Goal: Use online tool/utility: Utilize a website feature to perform a specific function

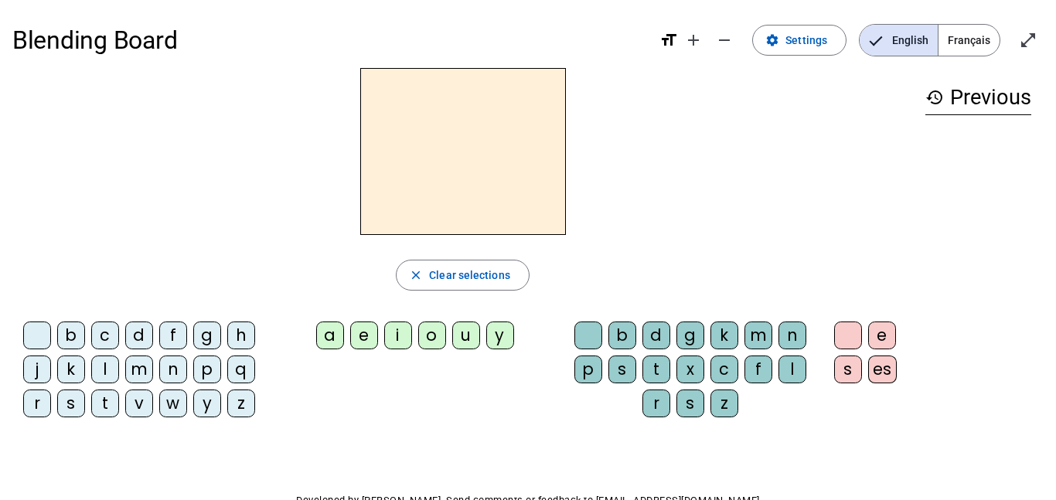
scroll to position [1, 0]
click at [620, 368] on div "s" at bounding box center [623, 369] width 28 height 28
click at [600, 375] on div "p" at bounding box center [589, 369] width 28 height 28
click at [739, 364] on div "c" at bounding box center [725, 369] width 28 height 28
click at [688, 328] on div "g" at bounding box center [691, 335] width 28 height 28
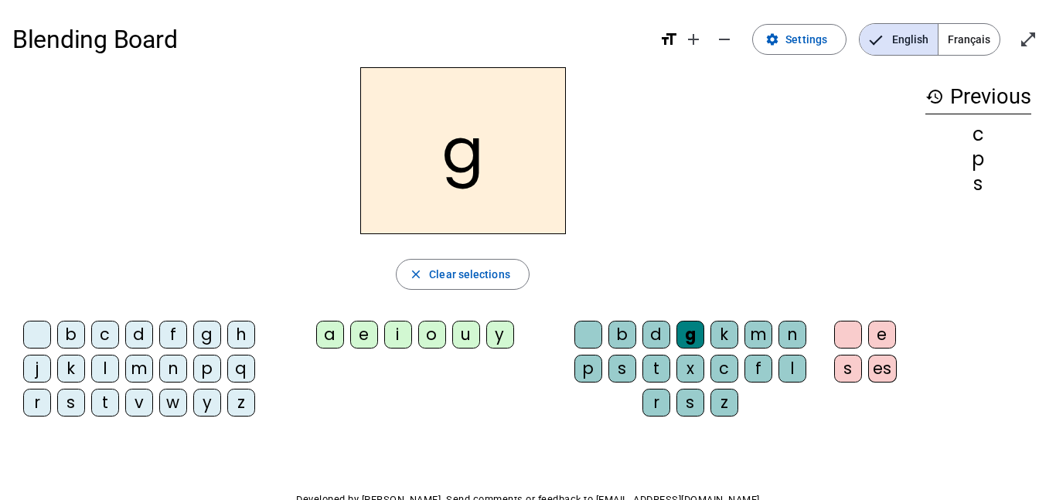
click at [784, 337] on div "n" at bounding box center [793, 335] width 28 height 28
click at [736, 375] on div "c" at bounding box center [725, 369] width 28 height 28
click at [702, 402] on div "s" at bounding box center [691, 403] width 28 height 28
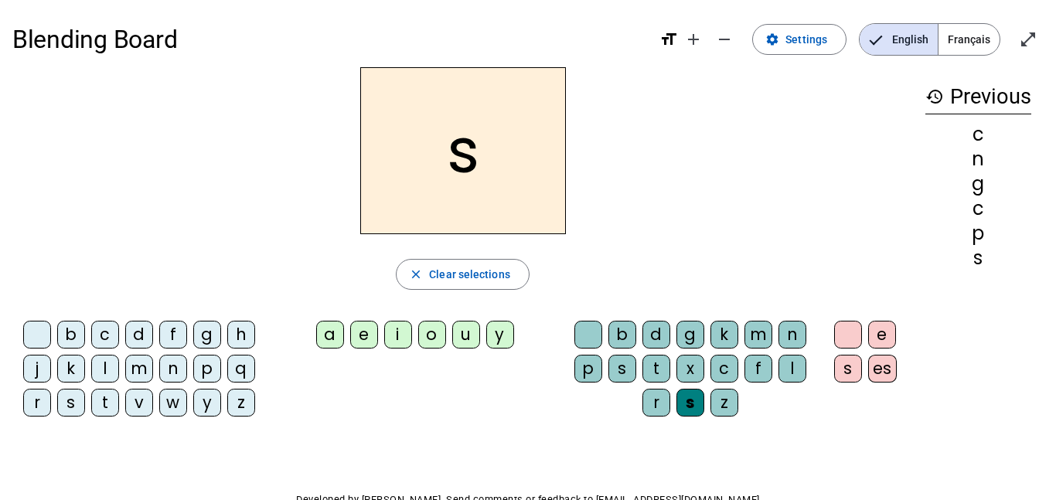
click at [691, 396] on div "s" at bounding box center [691, 403] width 28 height 28
click at [725, 370] on div "c" at bounding box center [725, 369] width 28 height 28
click at [729, 377] on div "c" at bounding box center [725, 369] width 28 height 28
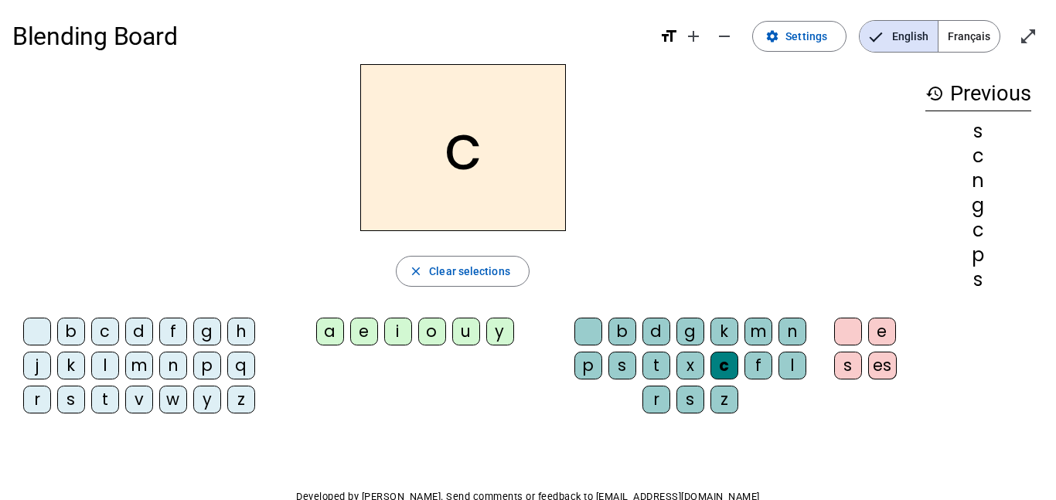
click at [691, 401] on div "s" at bounding box center [691, 400] width 28 height 28
click at [690, 398] on div "s" at bounding box center [691, 400] width 28 height 28
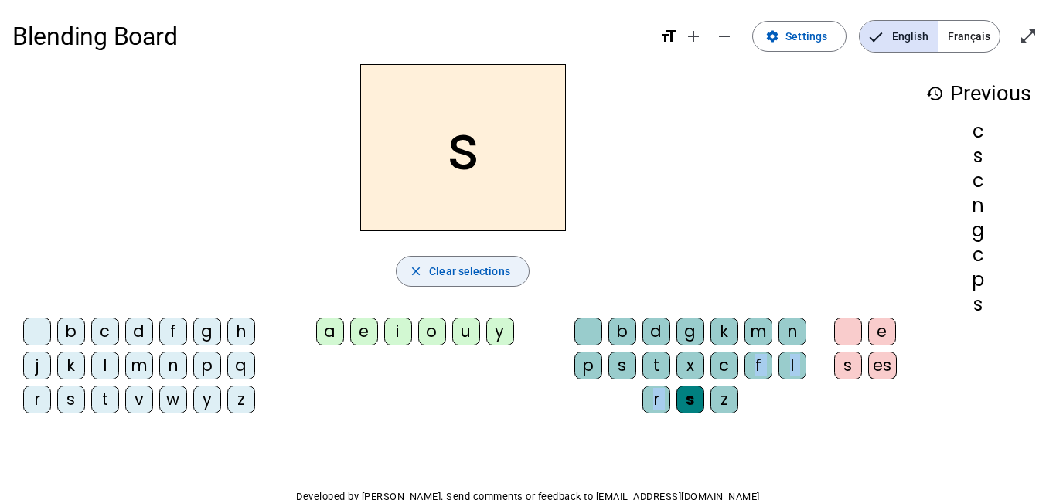
click at [457, 274] on span "Clear selections" at bounding box center [469, 271] width 81 height 19
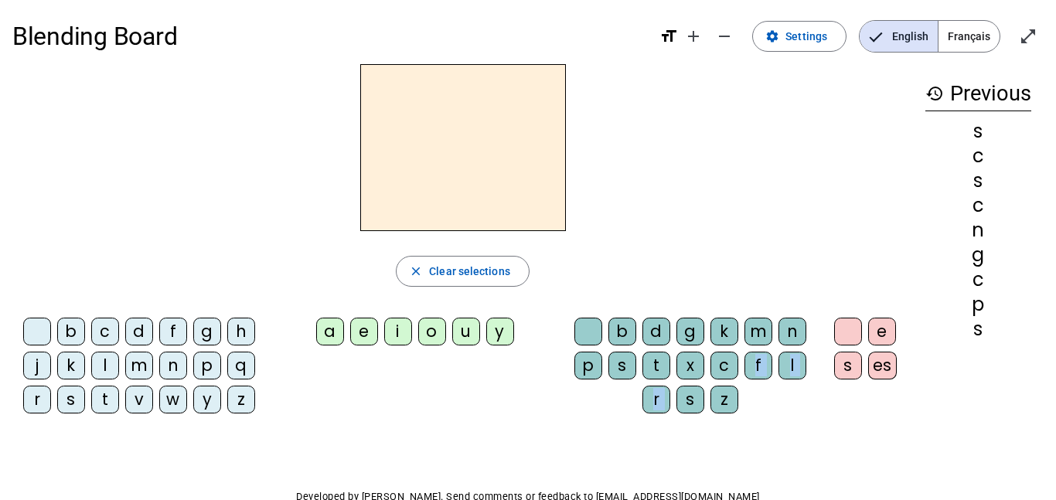
click at [107, 371] on div "l" at bounding box center [105, 366] width 28 height 28
click at [362, 331] on div "e" at bounding box center [364, 332] width 28 height 28
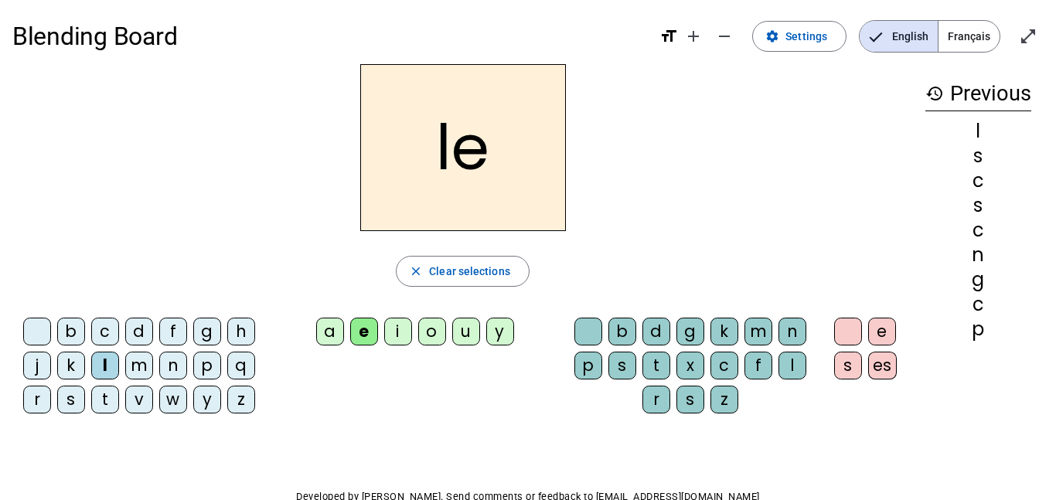
click at [725, 370] on div "c" at bounding box center [725, 366] width 28 height 28
click at [848, 373] on div "s" at bounding box center [848, 366] width 28 height 28
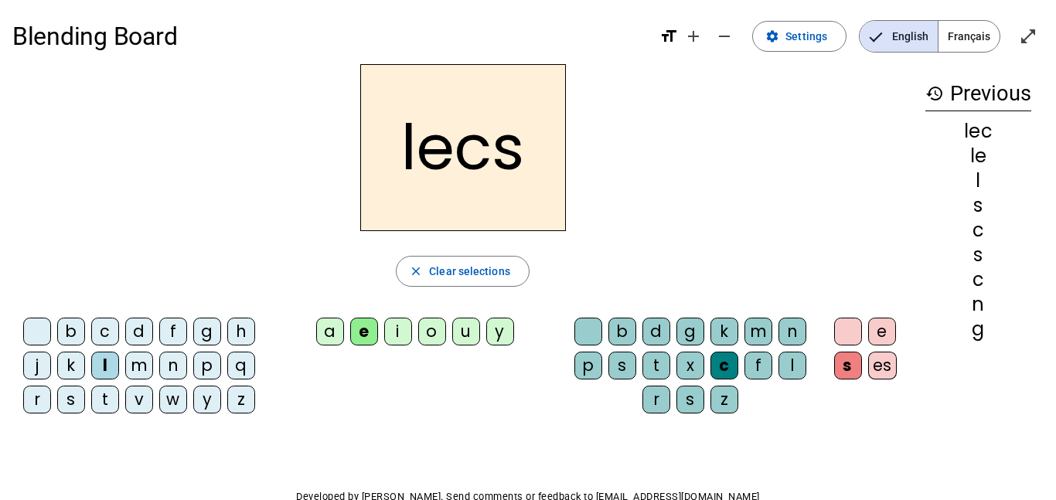
click at [104, 361] on div "l" at bounding box center [105, 366] width 28 height 28
click at [161, 343] on div "f" at bounding box center [173, 332] width 28 height 28
click at [882, 337] on div "e" at bounding box center [883, 332] width 28 height 28
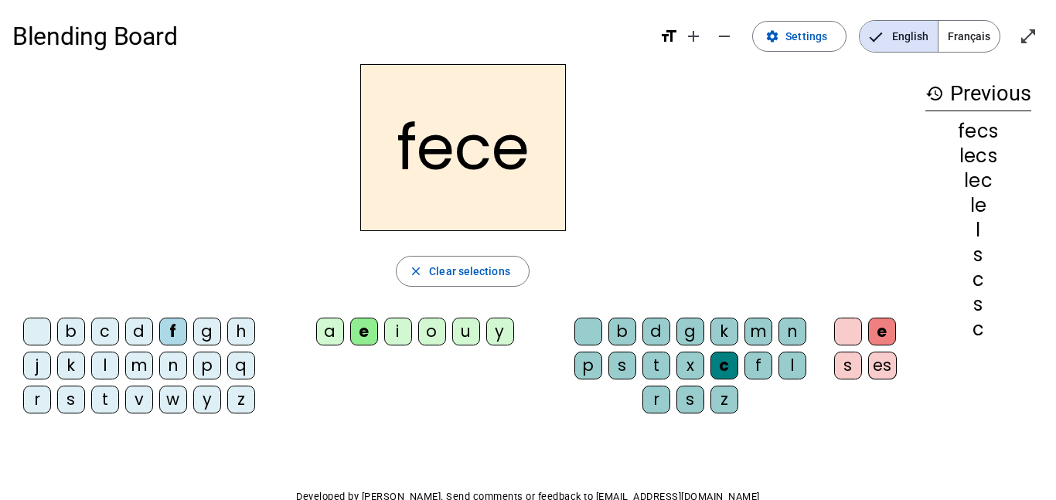
click at [695, 378] on div "x" at bounding box center [691, 366] width 28 height 28
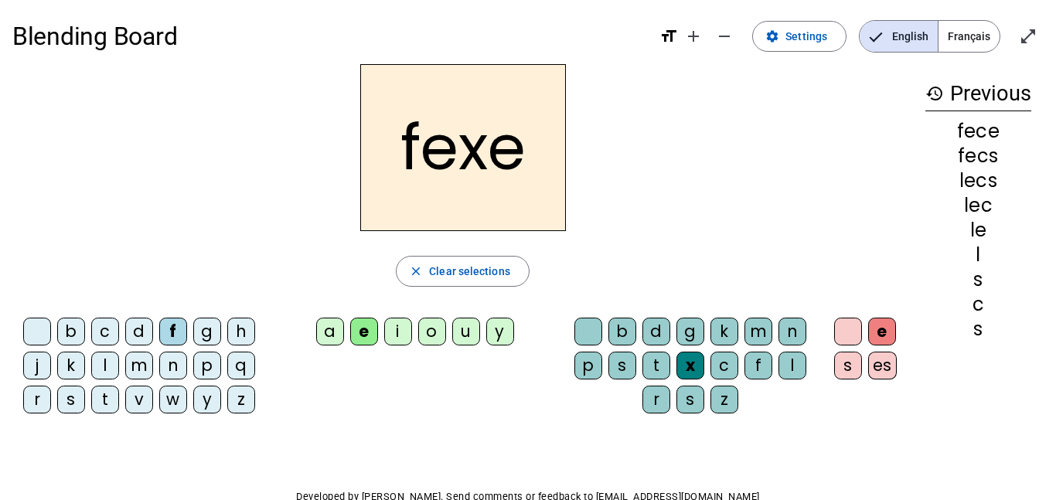
click at [398, 341] on div "i" at bounding box center [398, 332] width 28 height 28
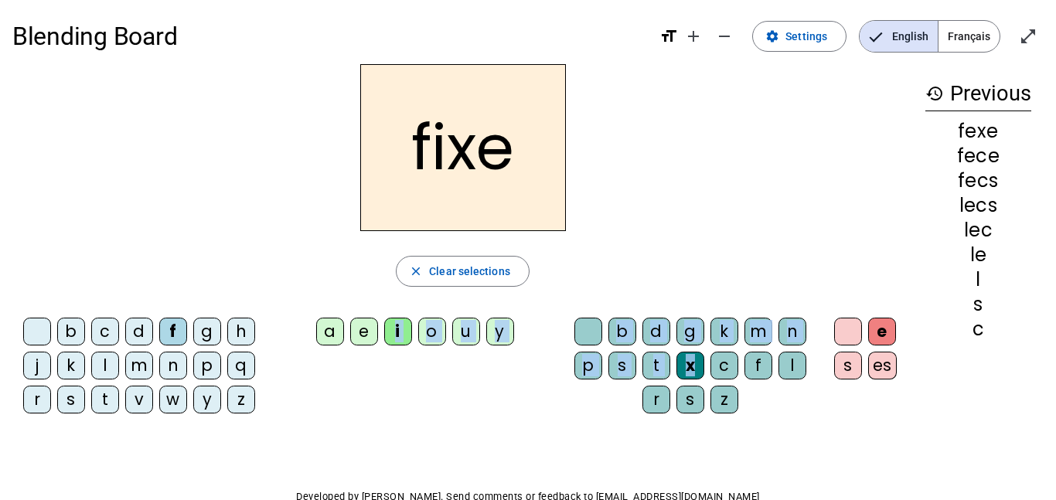
click at [330, 343] on div "a" at bounding box center [330, 332] width 28 height 28
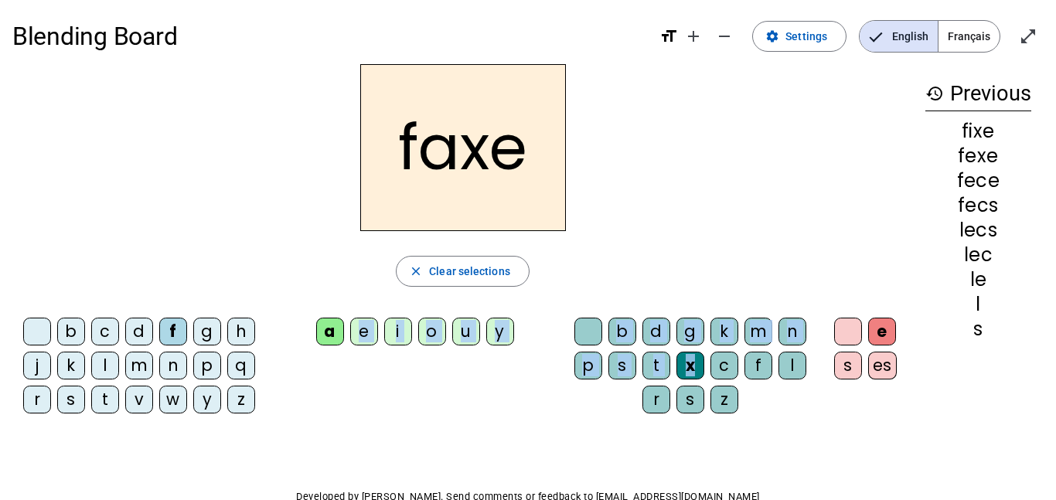
click at [719, 374] on div "c" at bounding box center [725, 366] width 28 height 28
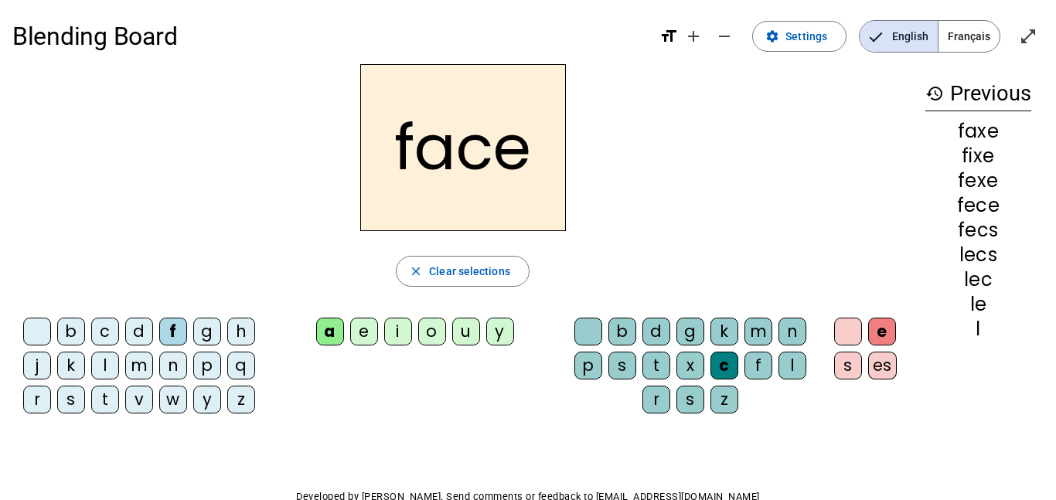
scroll to position [0, 0]
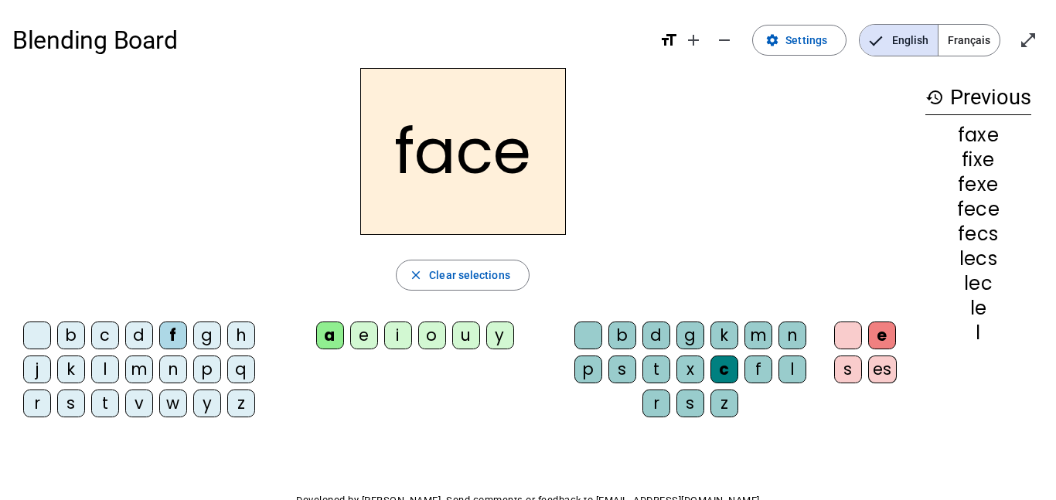
click at [701, 440] on div "Blending Board format_size add remove settings Settings English Français open_i…" at bounding box center [528, 296] width 1056 height 592
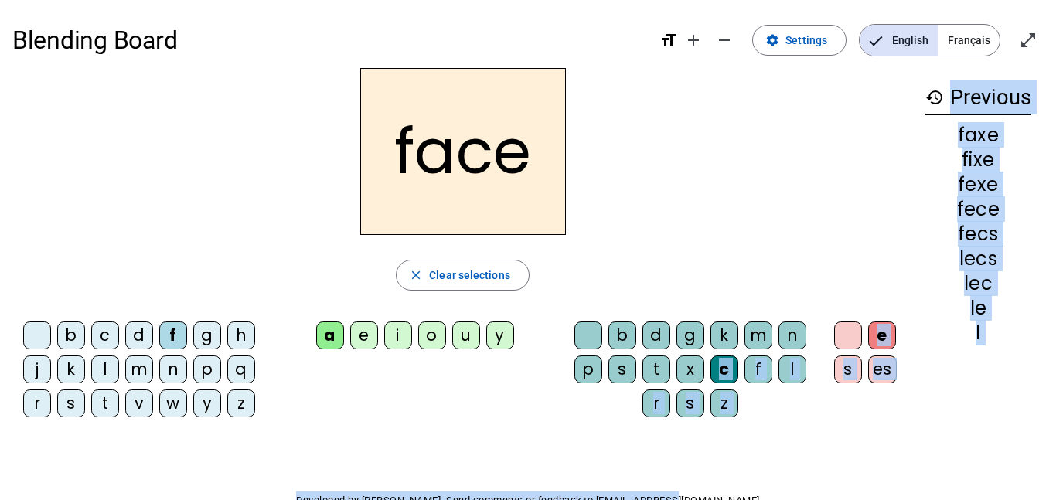
click at [207, 414] on div "y" at bounding box center [207, 404] width 28 height 28
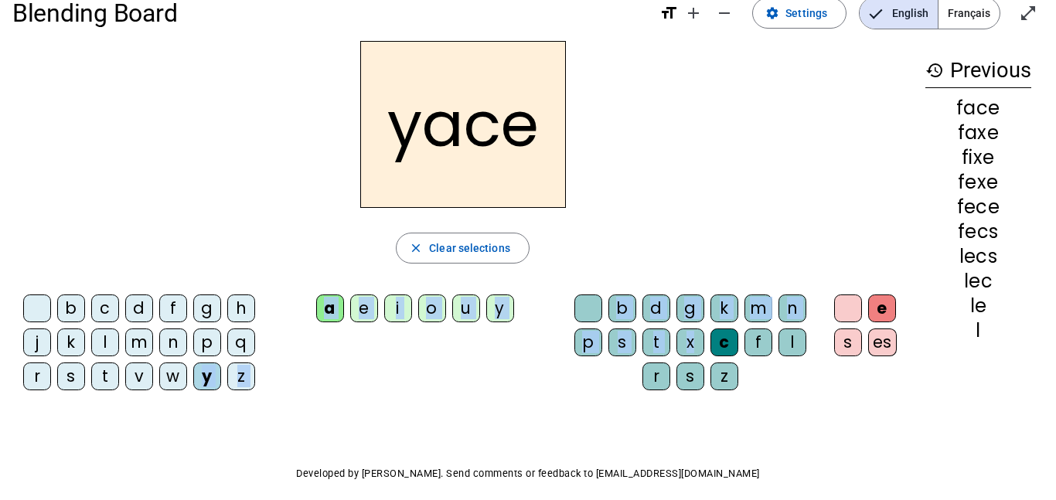
scroll to position [18, 0]
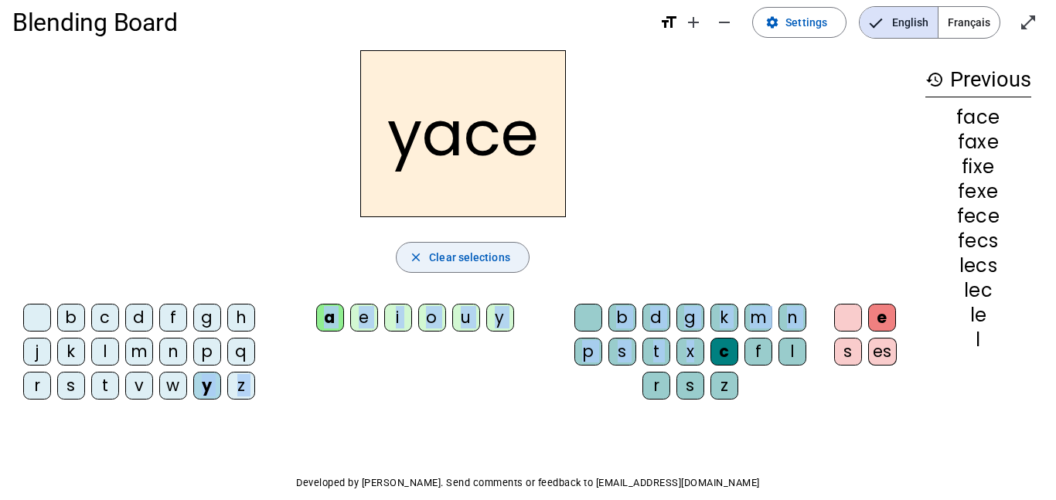
click at [422, 261] on mat-icon "close" at bounding box center [416, 258] width 14 height 14
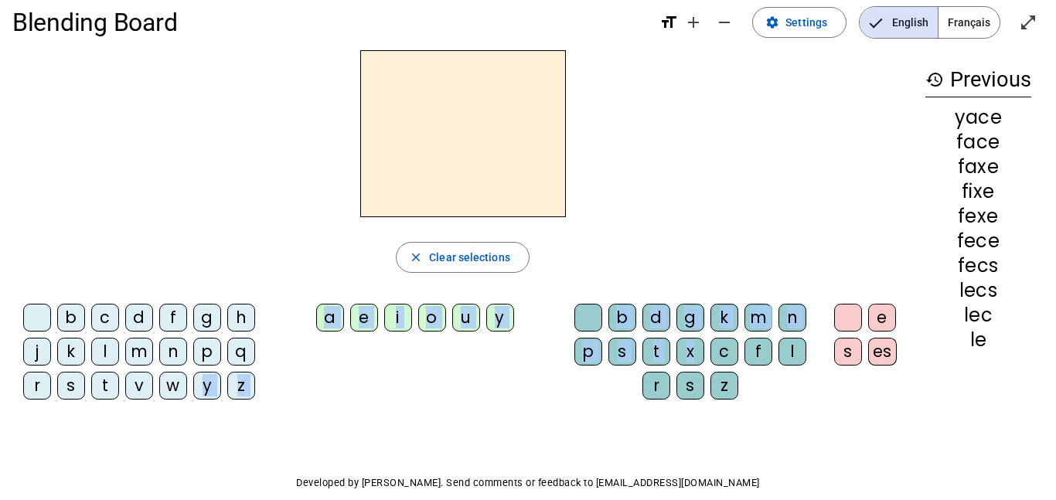
click at [978, 343] on div "le" at bounding box center [979, 340] width 106 height 19
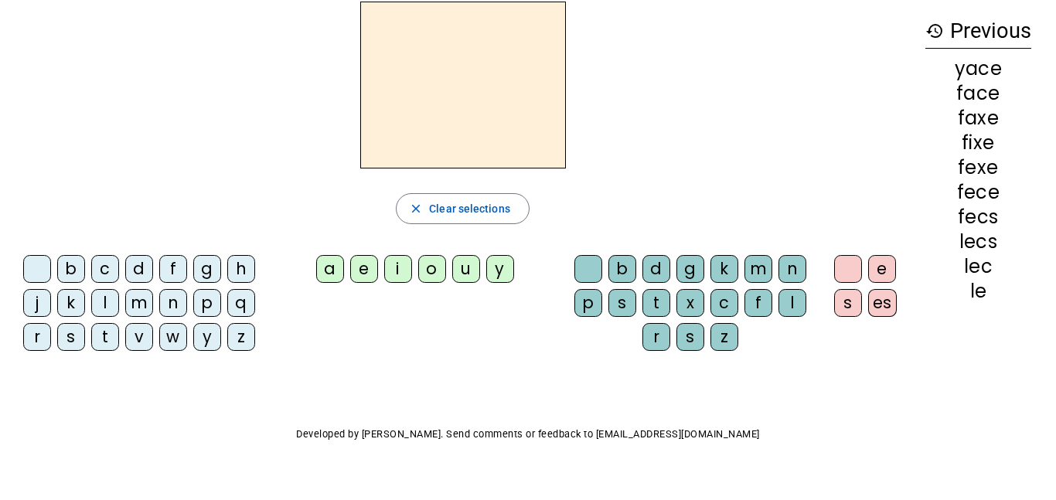
scroll to position [70, 0]
